Goal: Transaction & Acquisition: Purchase product/service

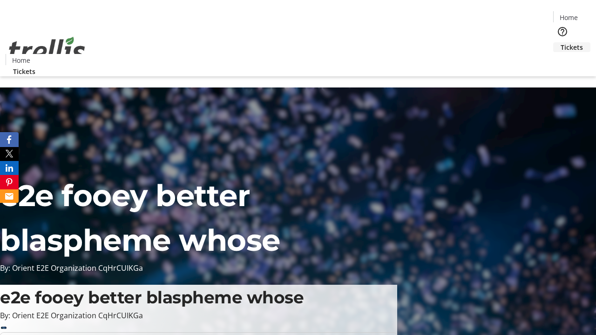
click at [561, 42] on span "Tickets" at bounding box center [572, 47] width 22 height 10
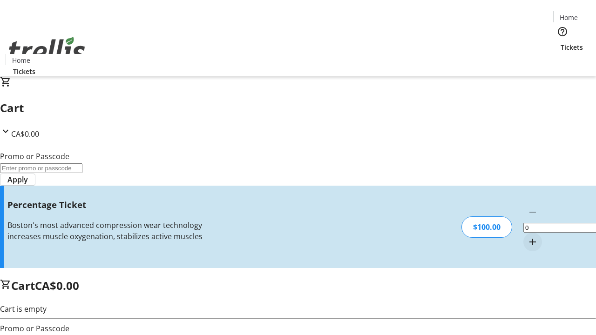
click at [527, 237] on mat-icon "Increment by one" at bounding box center [532, 242] width 11 height 11
type input "1"
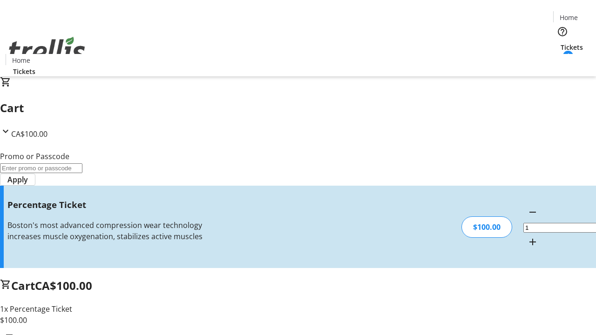
type input "FOO"
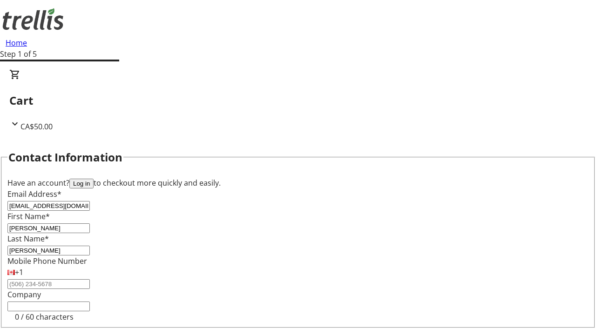
type input "[PERSON_NAME]"
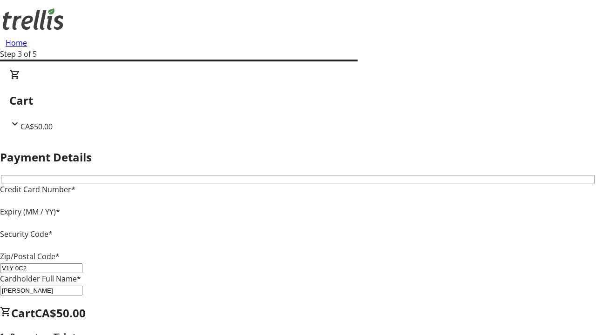
type input "V1Y 0C2"
